Goal: Information Seeking & Learning: Find specific fact

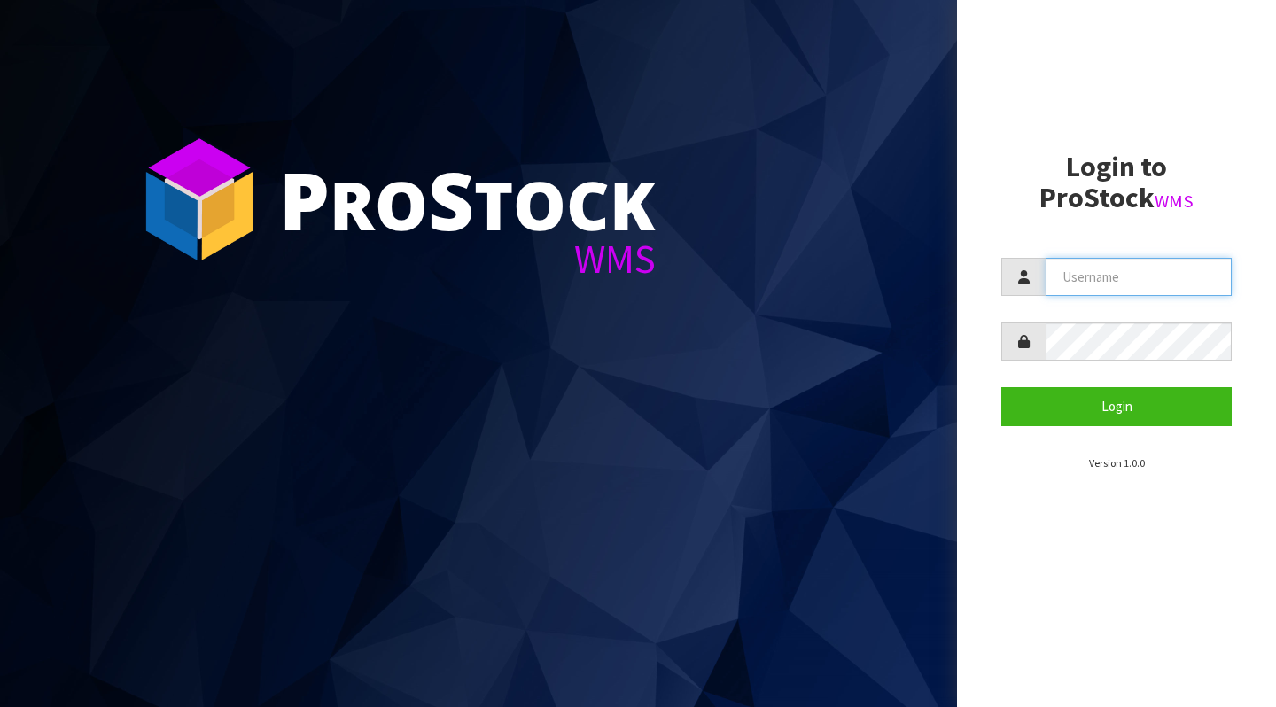
type input "[PERSON_NAME][EMAIL_ADDRESS][DOMAIN_NAME]"
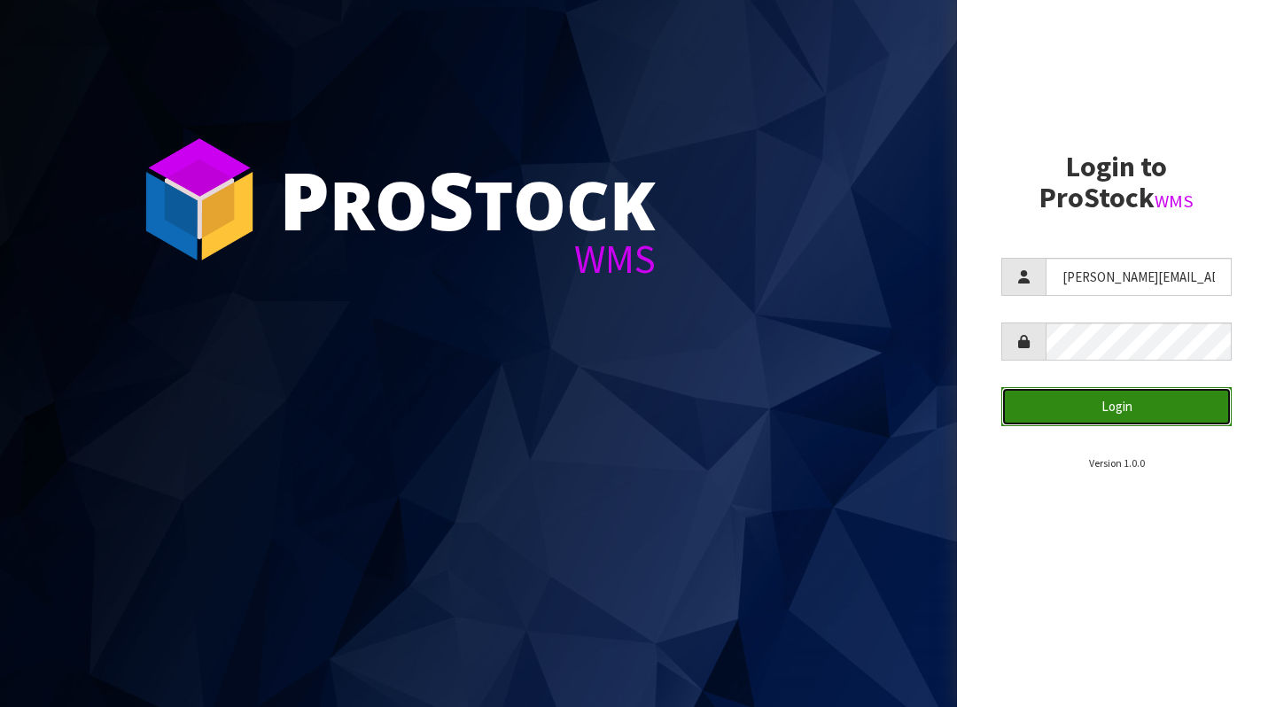
click at [1129, 414] on button "Login" at bounding box center [1117, 406] width 230 height 38
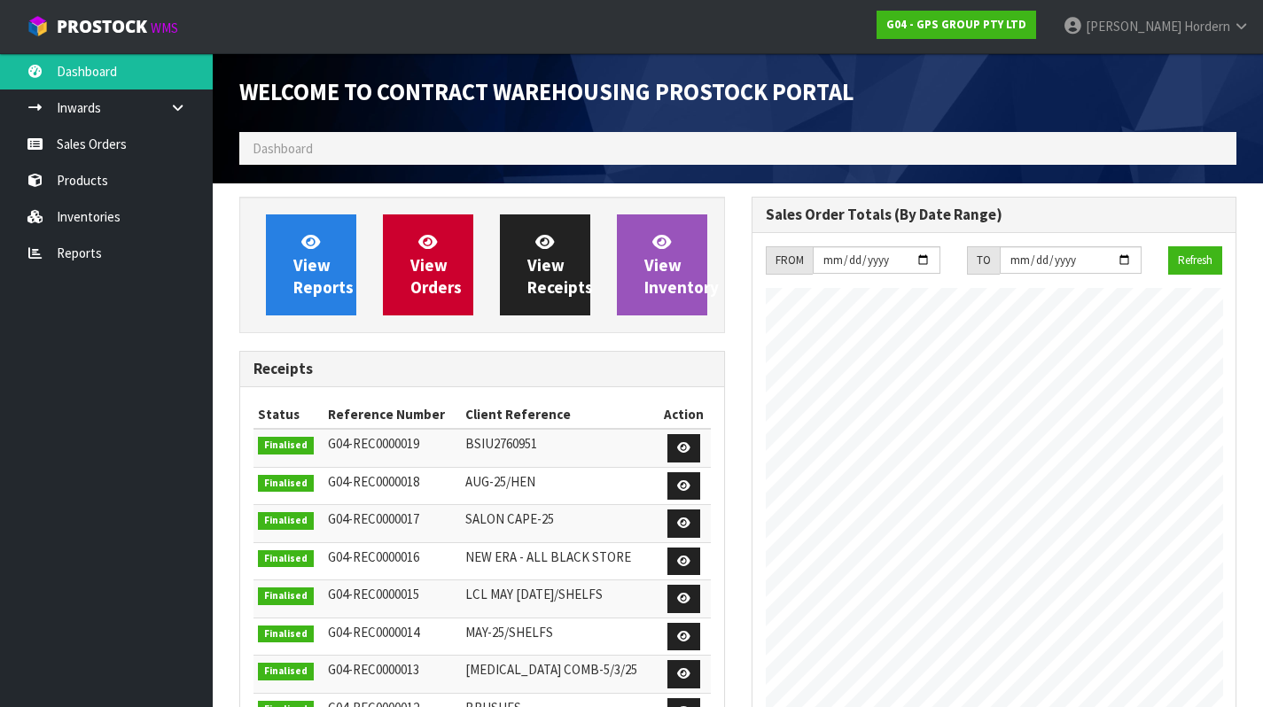
scroll to position [725, 511]
click at [113, 152] on link "Sales Orders" at bounding box center [106, 144] width 213 height 36
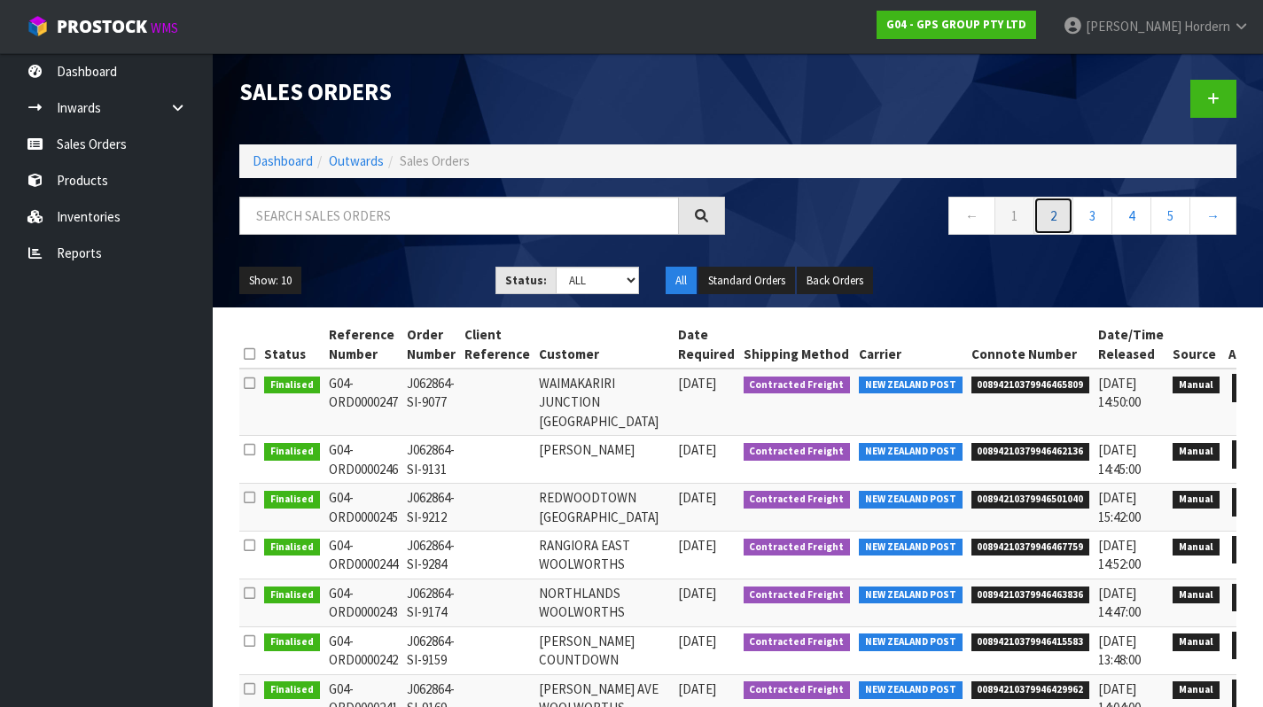
click at [1056, 218] on link "2" at bounding box center [1053, 216] width 40 height 38
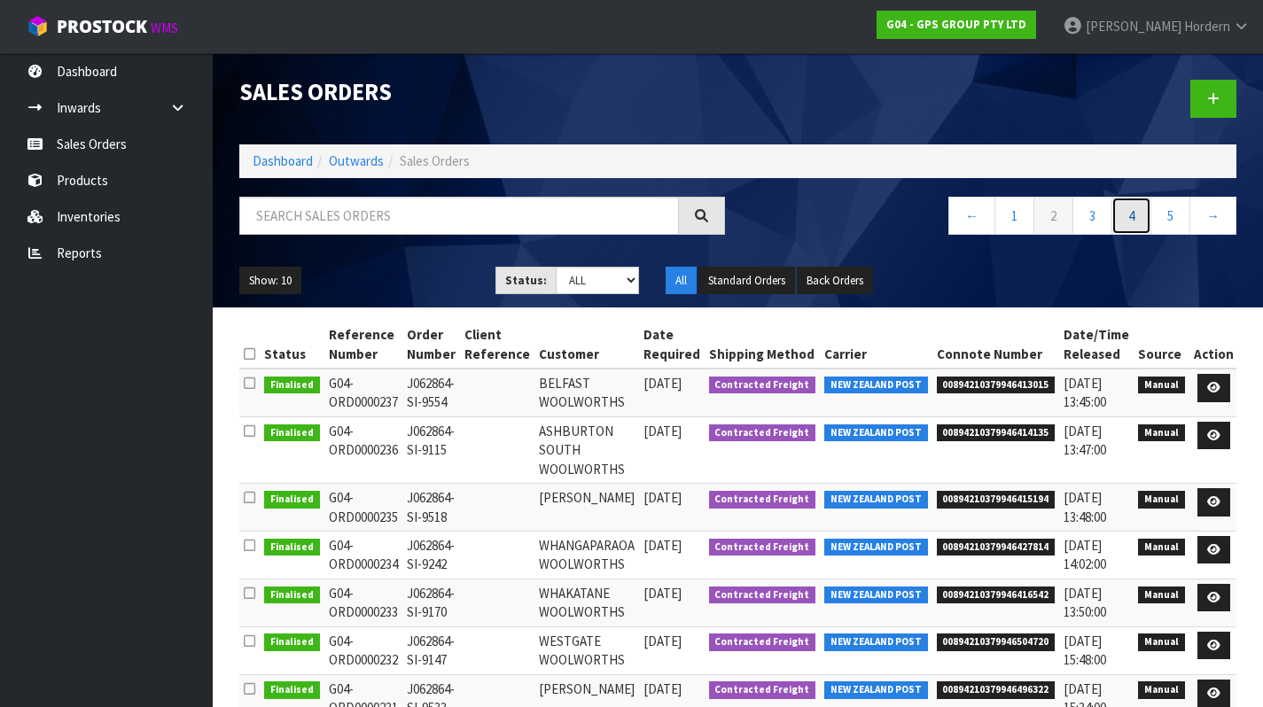
click at [1126, 220] on link "4" at bounding box center [1131, 216] width 40 height 38
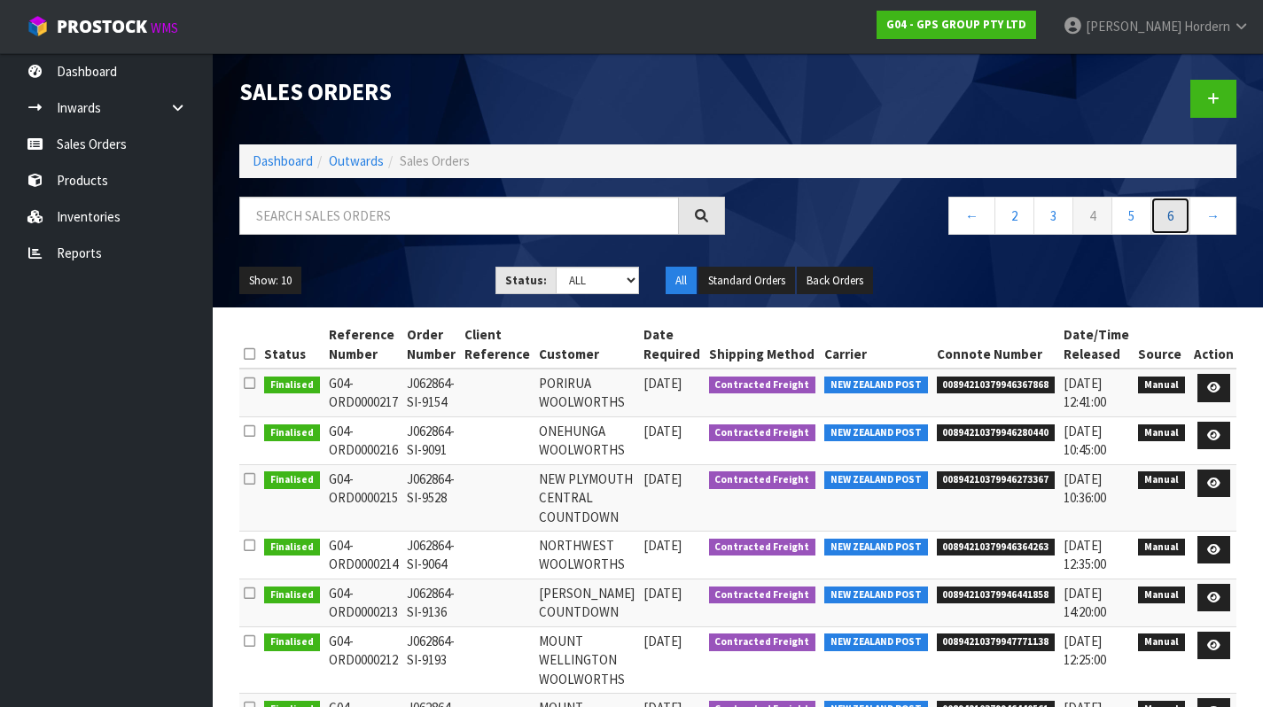
click at [1168, 214] on link "6" at bounding box center [1170, 216] width 40 height 38
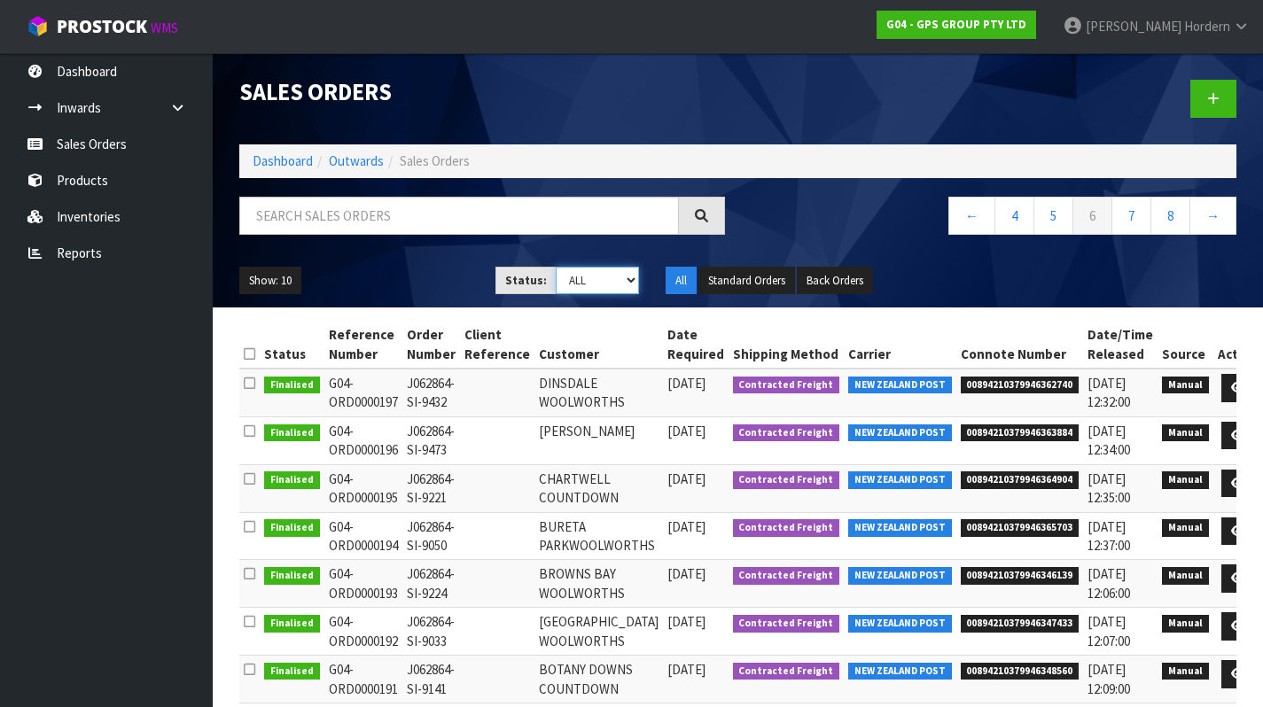
click at [604, 289] on select "Draft Pending Allocated Pending Pick Goods Picked Goods Packed Pending Charges …" at bounding box center [598, 280] width 84 height 27
click at [556, 267] on select "Draft Pending Allocated Pending Pick Goods Picked Goods Packed Pending Charges …" at bounding box center [598, 280] width 84 height 27
click at [306, 284] on ul "Show: 10 5 10 25 50" at bounding box center [354, 281] width 230 height 28
click at [290, 283] on button "Show: 10" at bounding box center [270, 281] width 62 height 28
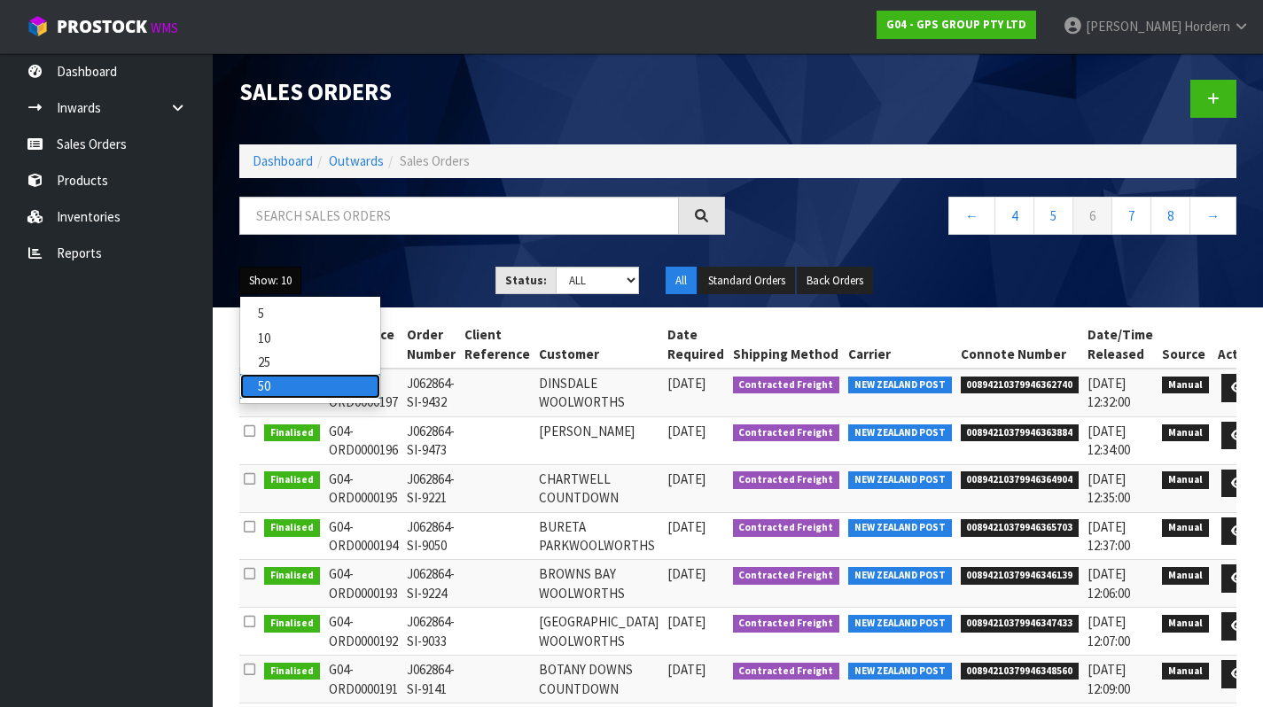
click at [275, 388] on link "50" at bounding box center [310, 386] width 140 height 24
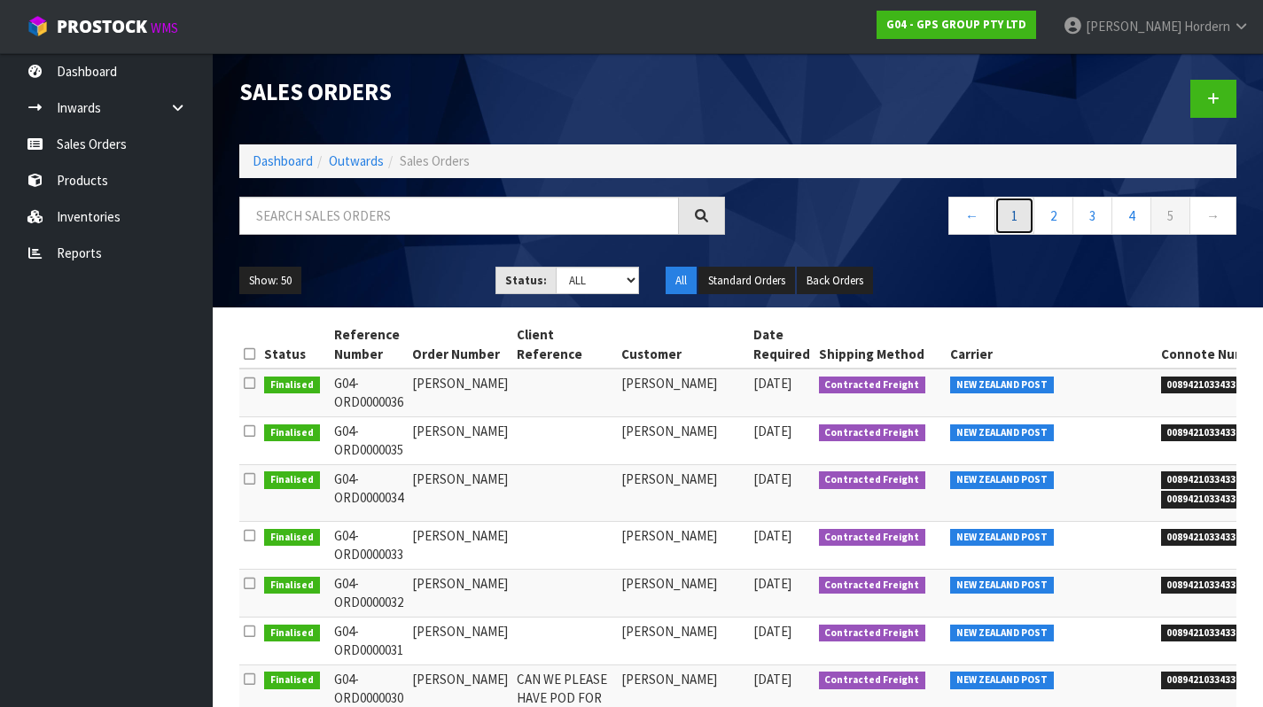
click at [1014, 222] on link "1" at bounding box center [1014, 216] width 40 height 38
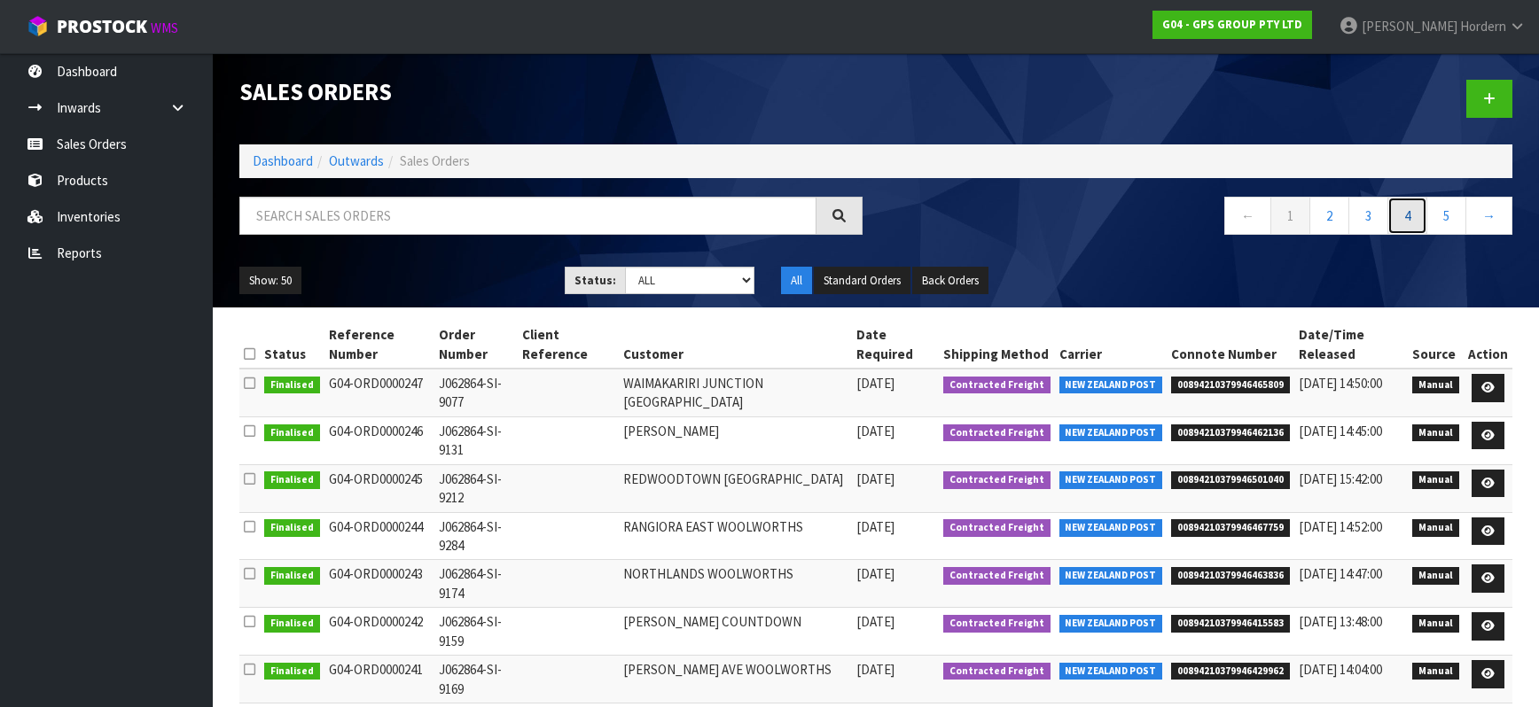
click at [1275, 219] on link "4" at bounding box center [1407, 216] width 40 height 38
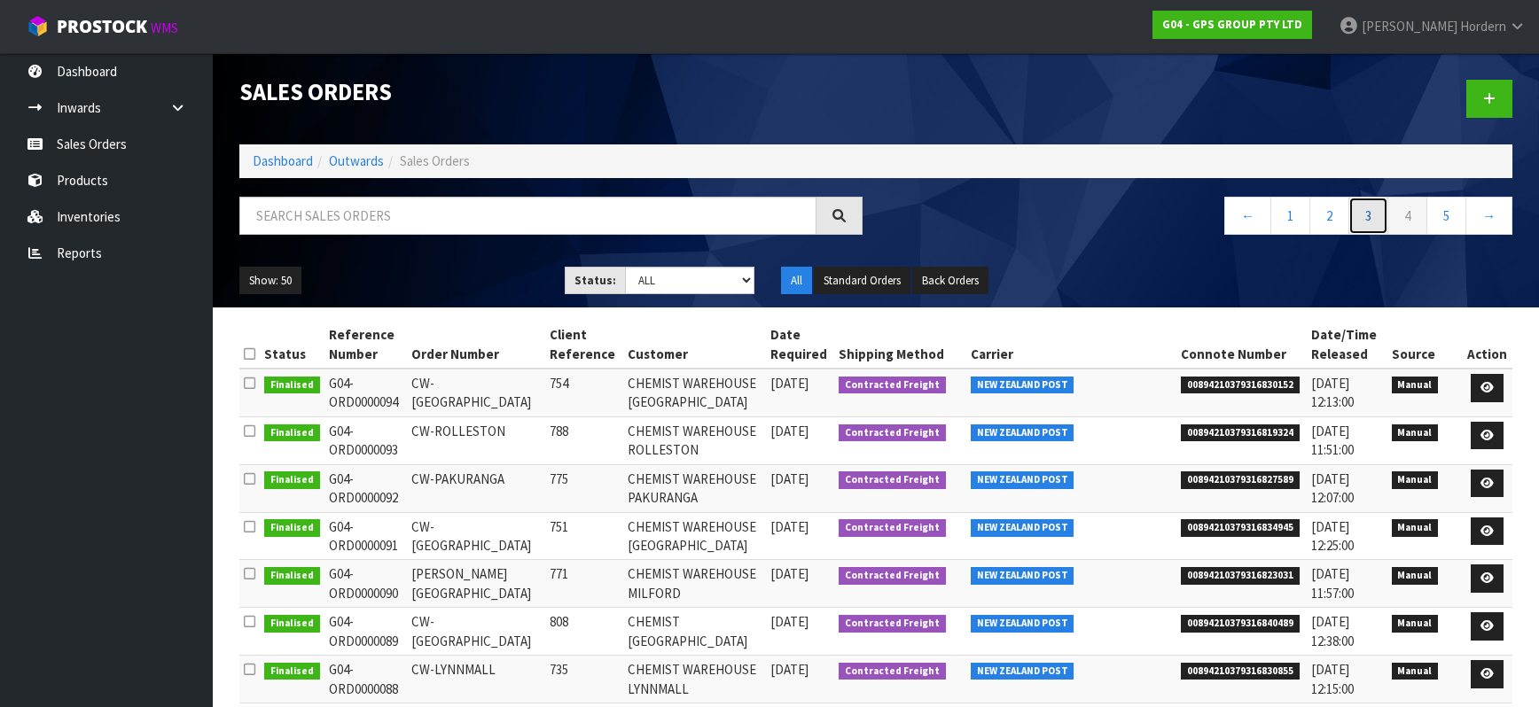
click at [1275, 218] on link "3" at bounding box center [1368, 216] width 40 height 38
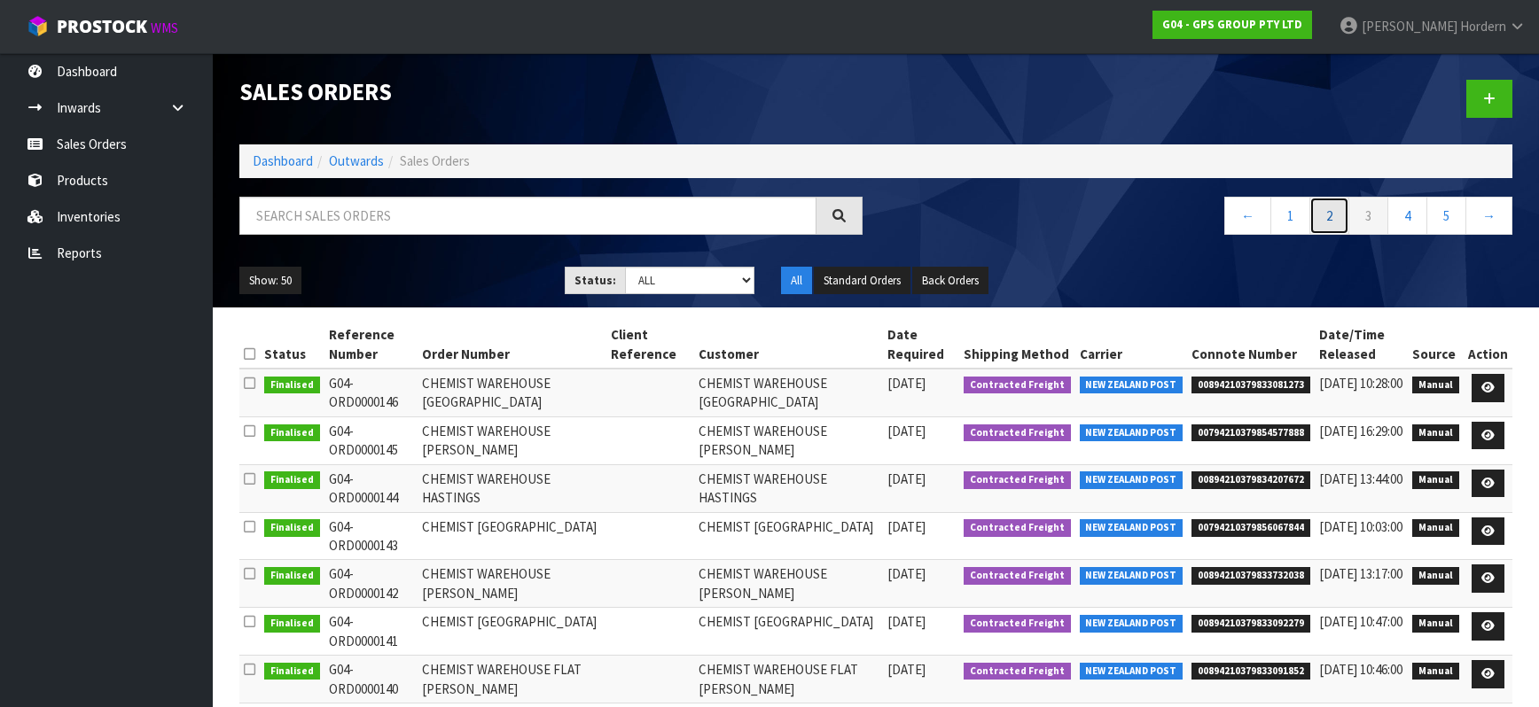
click at [1275, 207] on link "2" at bounding box center [1329, 216] width 40 height 38
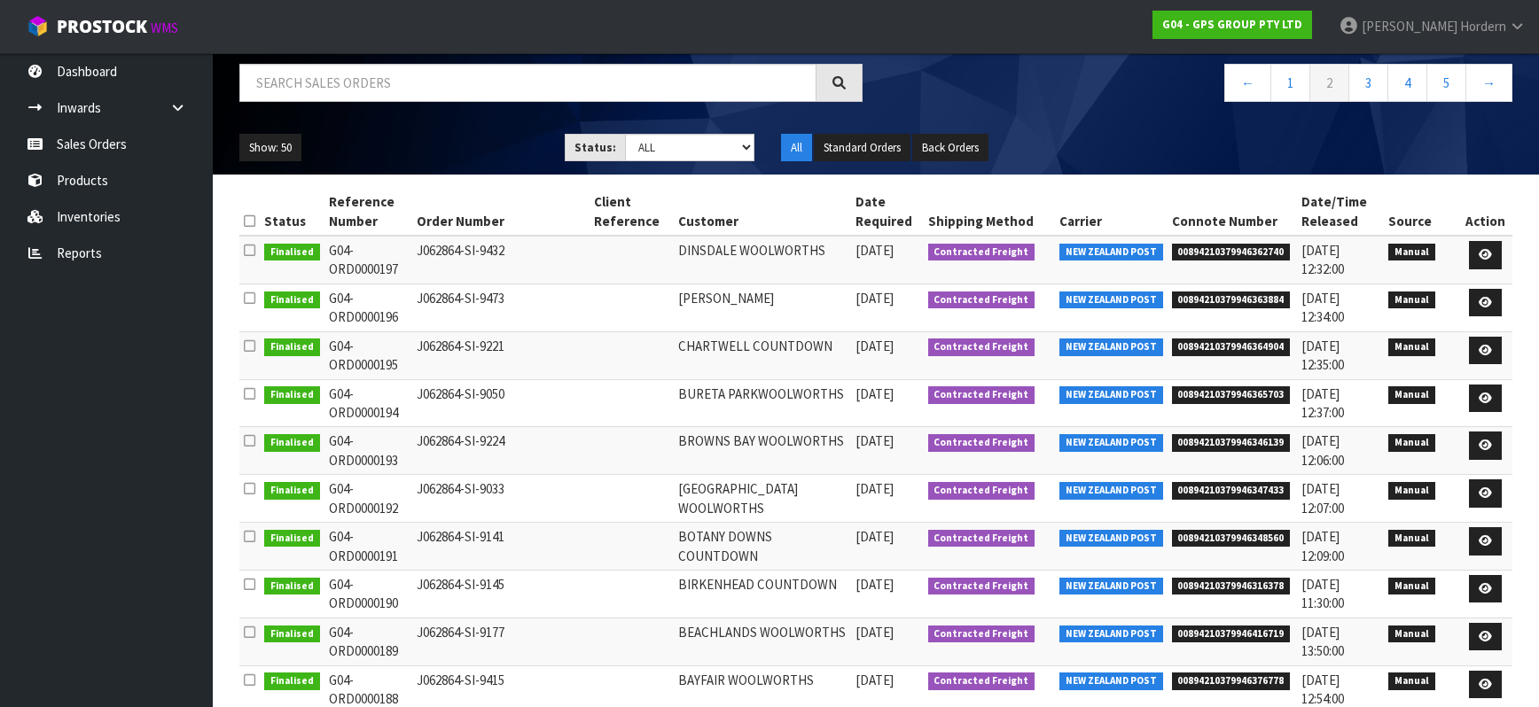
scroll to position [121, 0]
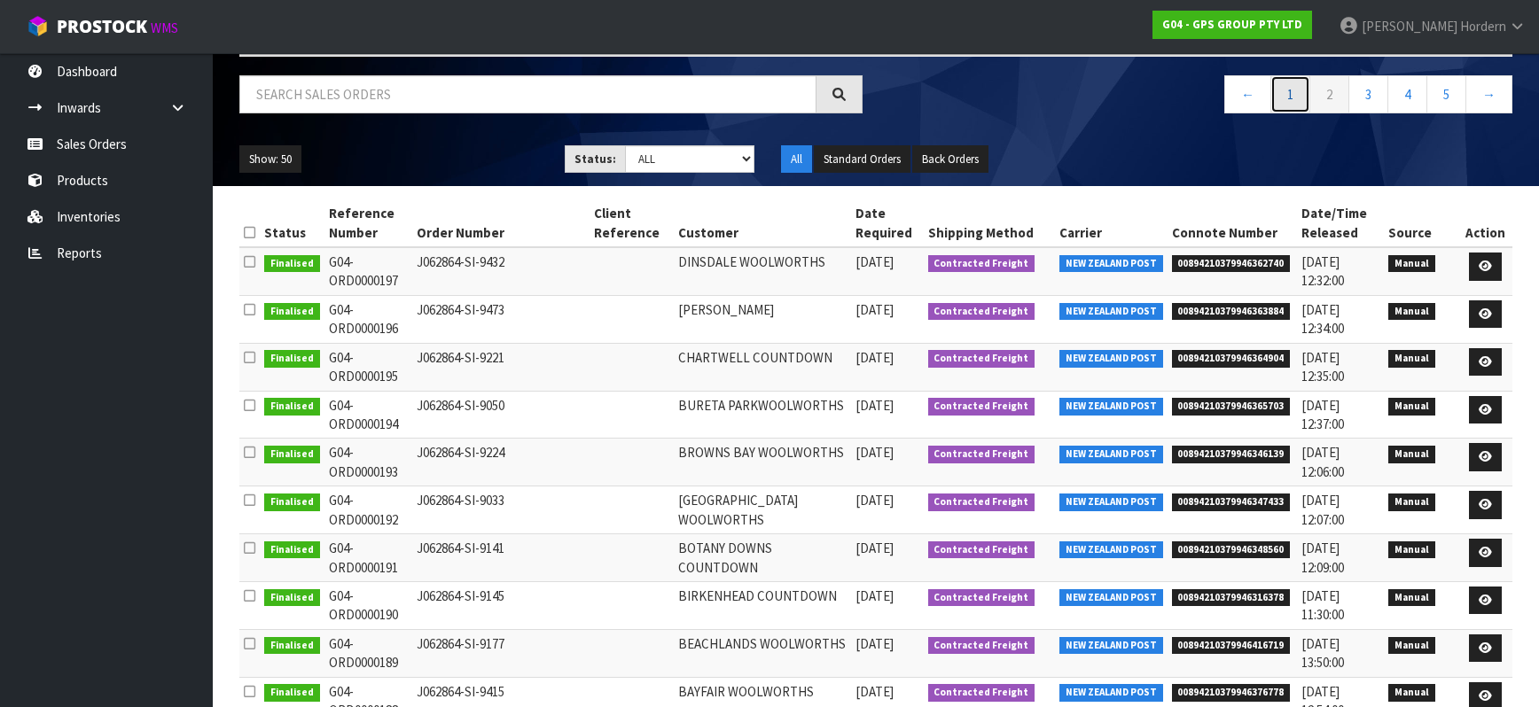
click at [1275, 97] on link "1" at bounding box center [1290, 94] width 40 height 38
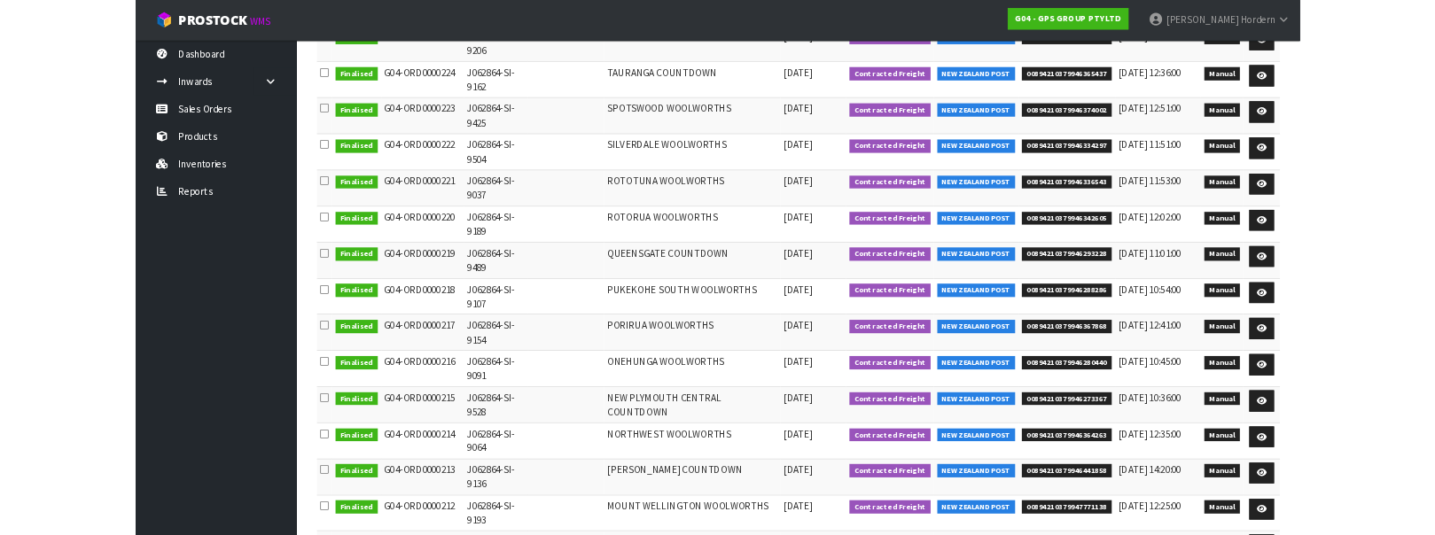
scroll to position [1308, 0]
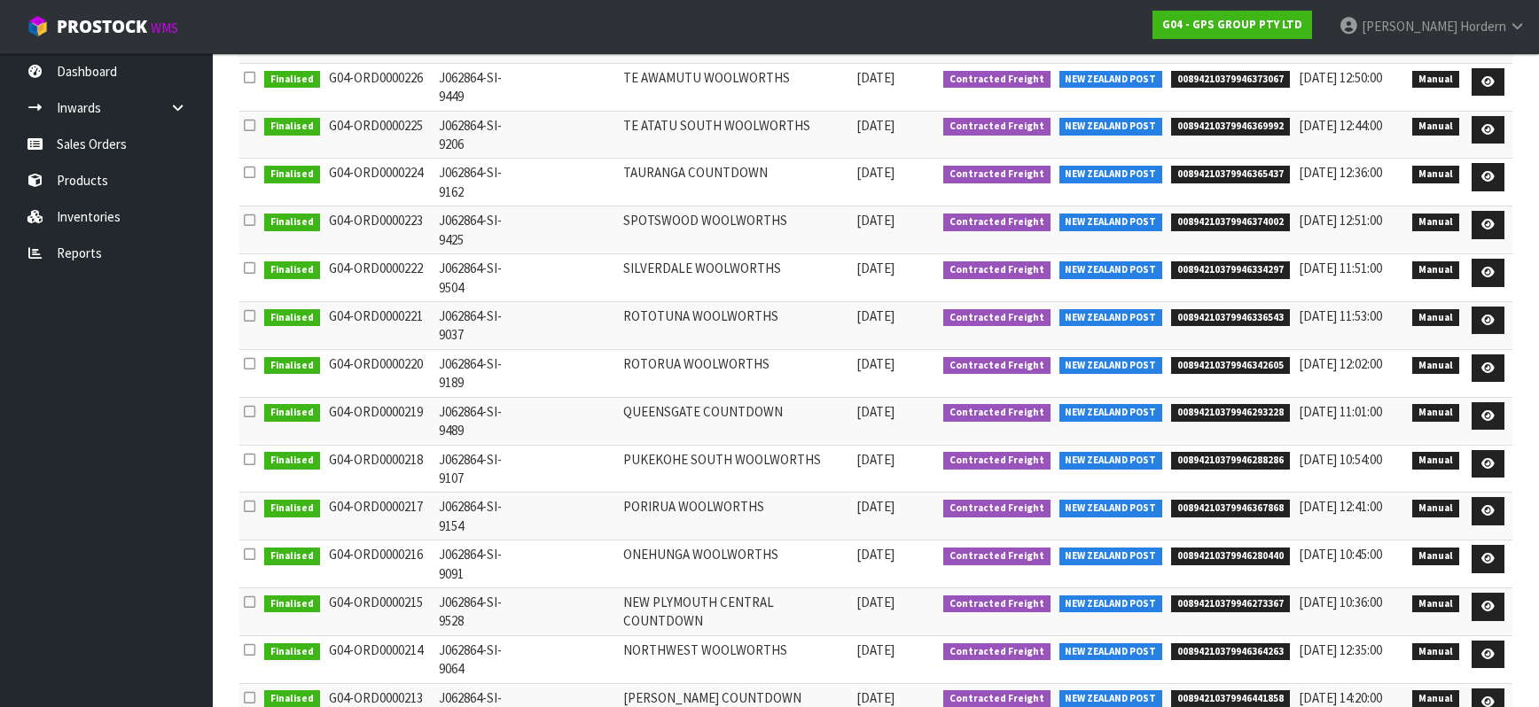
click at [659, 172] on td "TAURANGA COUNTDOWN" at bounding box center [735, 183] width 233 height 48
click at [1205, 176] on span "00894210379946365437" at bounding box center [1230, 175] width 119 height 18
copy span "00894210379946365437"
